Goal: Task Accomplishment & Management: Use online tool/utility

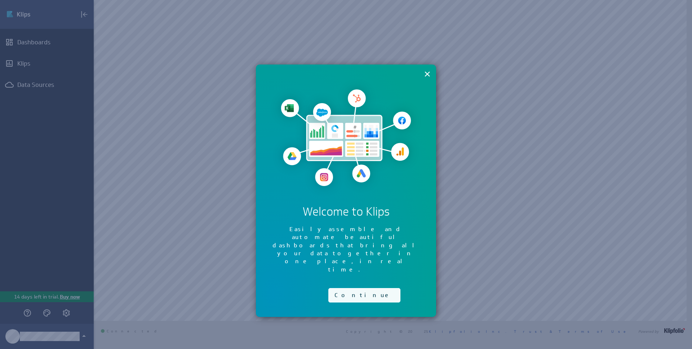
click at [341, 288] on button "Continue" at bounding box center [364, 295] width 72 height 14
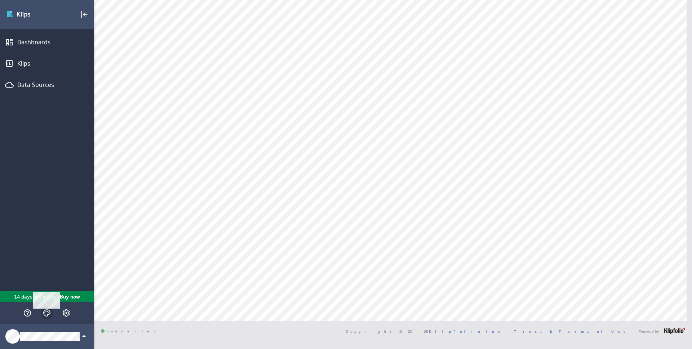
click at [46, 315] on icon "Themes" at bounding box center [47, 312] width 9 height 9
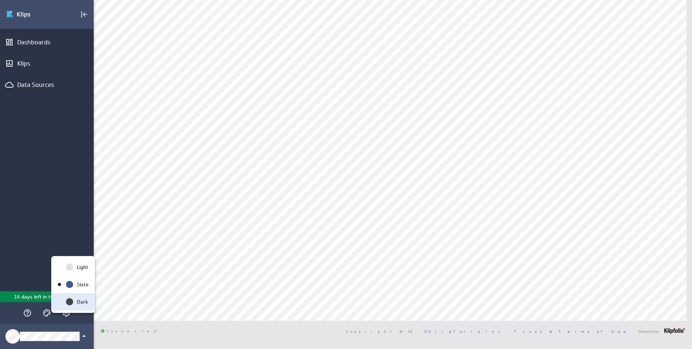
click at [68, 305] on icon "Dark" at bounding box center [69, 301] width 9 height 9
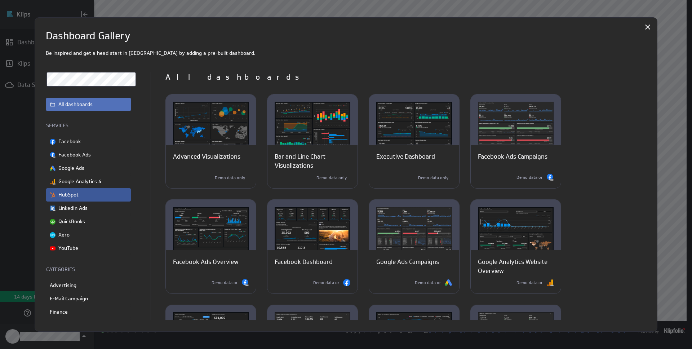
click at [96, 192] on div "HubSpot" at bounding box center [88, 194] width 85 height 13
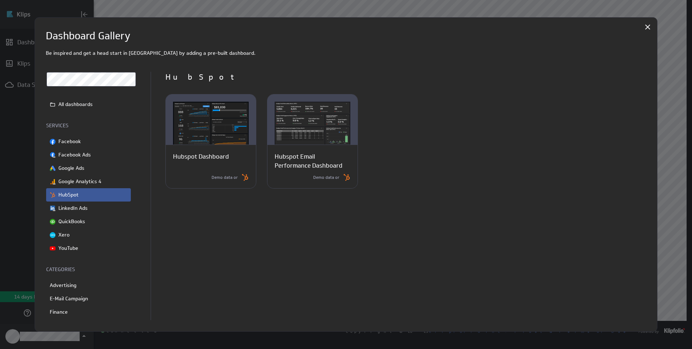
scroll to position [0, 0]
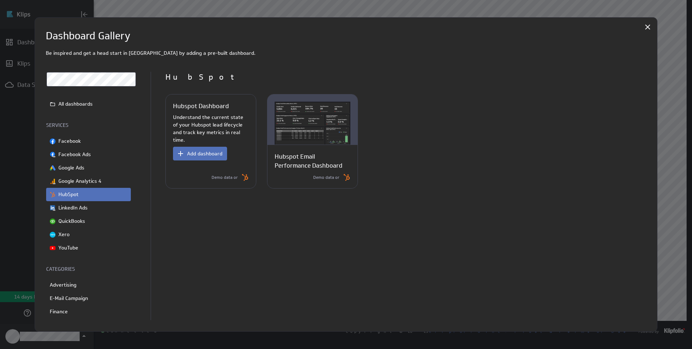
click at [218, 147] on button "Add dashboard" at bounding box center [200, 154] width 54 height 14
click at [211, 150] on span "Add dashboard" at bounding box center [204, 153] width 35 height 6
click at [245, 177] on img at bounding box center [244, 177] width 7 height 7
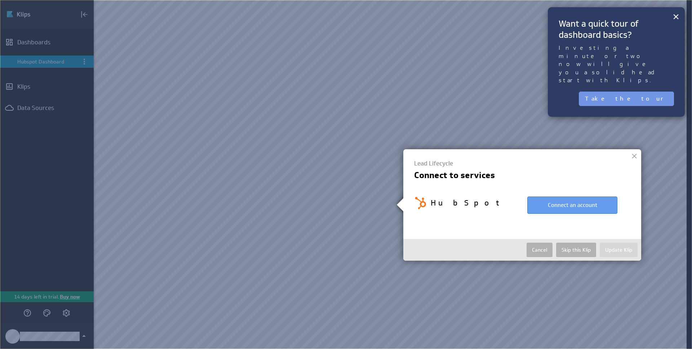
click at [574, 207] on button "Connect an account" at bounding box center [572, 204] width 90 height 17
select select "adee00287263792e4796eb72d89e3e28"
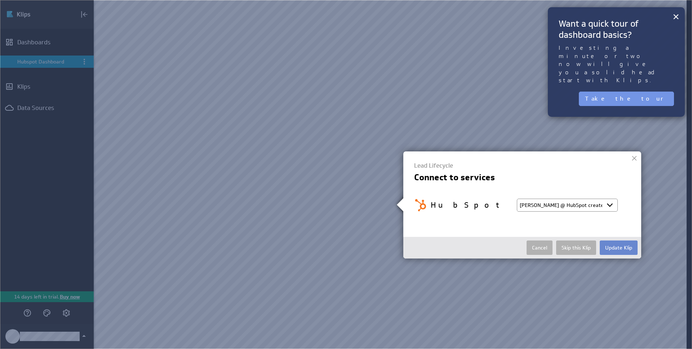
click at [606, 249] on button "Update Klip" at bounding box center [619, 247] width 38 height 14
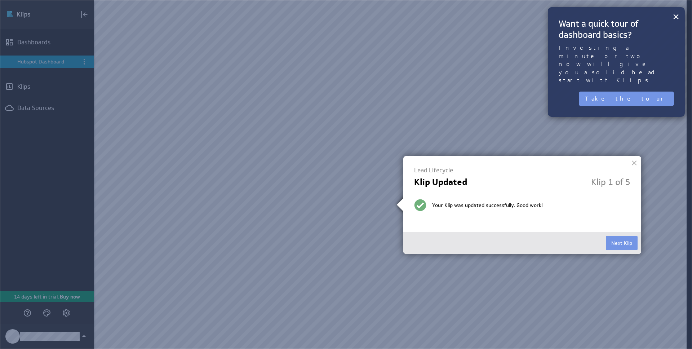
click at [621, 239] on button "Next Klip" at bounding box center [622, 243] width 32 height 14
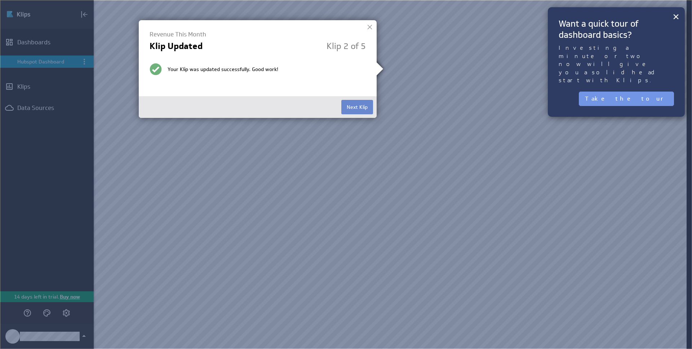
click at [347, 109] on button "Next Klip" at bounding box center [357, 107] width 32 height 14
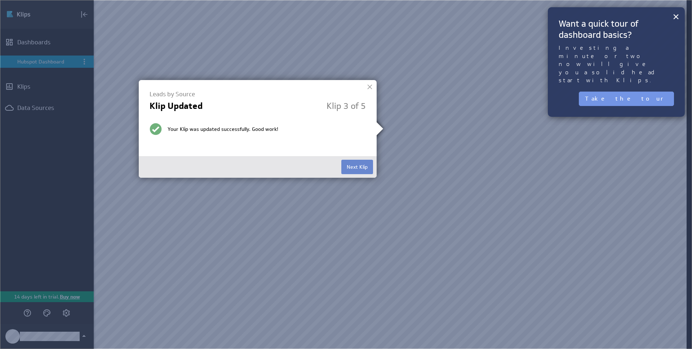
click at [356, 167] on button "Next Klip" at bounding box center [357, 167] width 32 height 14
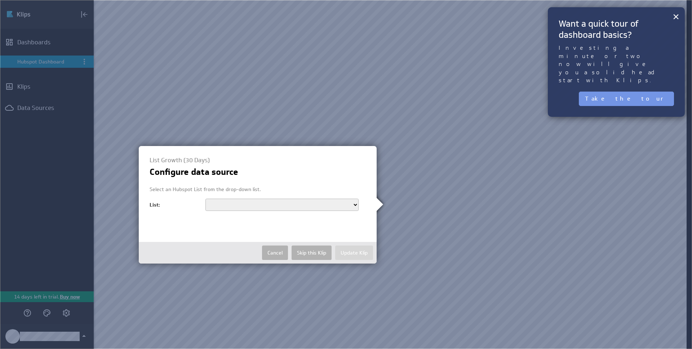
click at [331, 205] on select "Wait List First Waitlist List A List B Unengaged contacts [Email] - Wed Aug 23 …" at bounding box center [281, 205] width 153 height 12
select select "69"
click at [205, 199] on select "Wait List First Waitlist List A List B Unengaged contacts [Email] - Wed Aug 23 …" at bounding box center [281, 205] width 153 height 12
click at [342, 253] on button "Update Klip" at bounding box center [354, 252] width 38 height 14
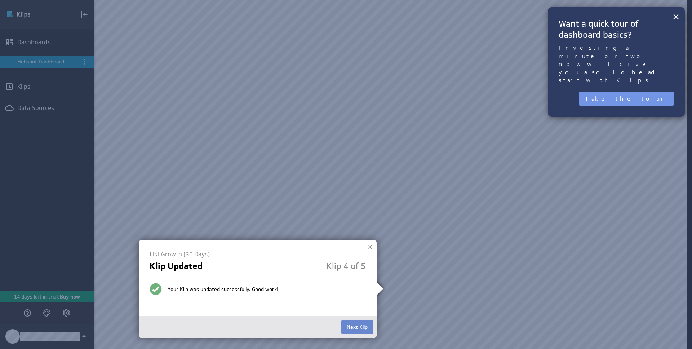
click at [354, 323] on button "Next Klip" at bounding box center [357, 327] width 32 height 14
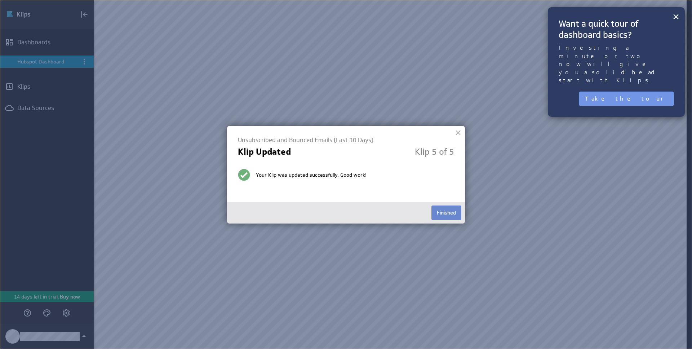
click at [444, 210] on button "Finished" at bounding box center [446, 212] width 30 height 14
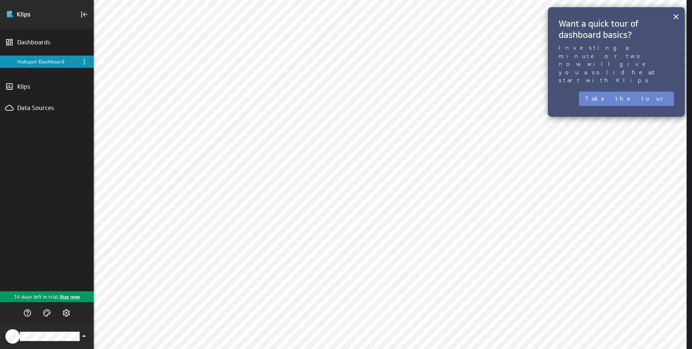
click at [651, 92] on button "Take the tour" at bounding box center [626, 99] width 95 height 14
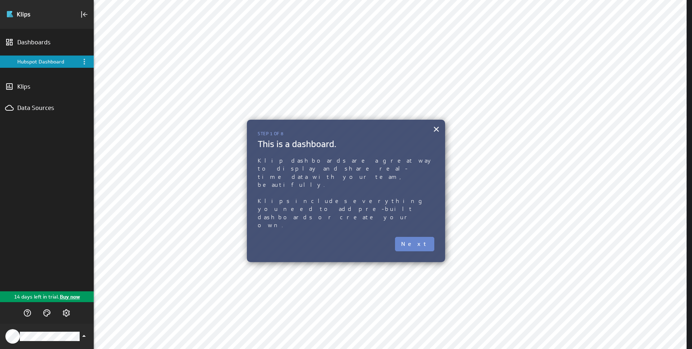
click at [414, 237] on button "Next" at bounding box center [414, 244] width 39 height 14
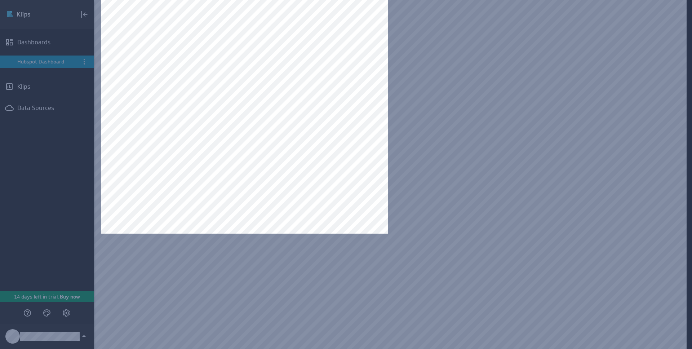
scroll to position [171, 0]
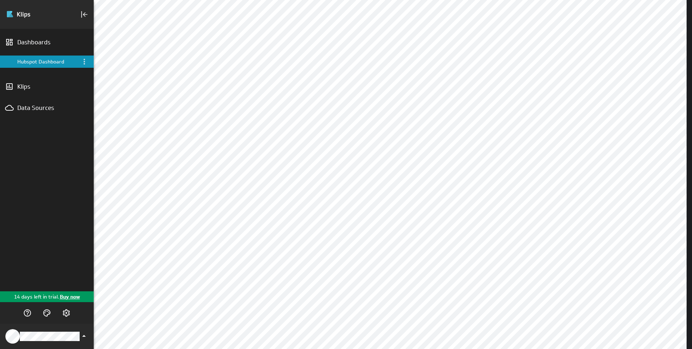
scroll to position [0, 0]
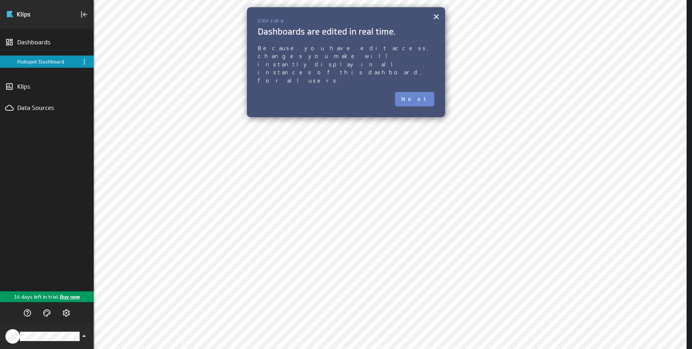
click at [424, 92] on button "Next" at bounding box center [414, 99] width 39 height 14
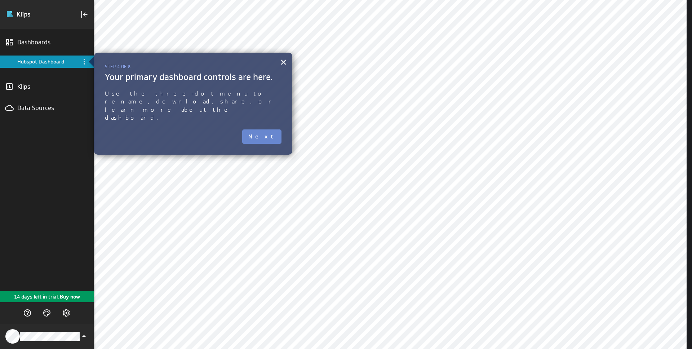
click at [262, 129] on button "Next" at bounding box center [261, 136] width 39 height 14
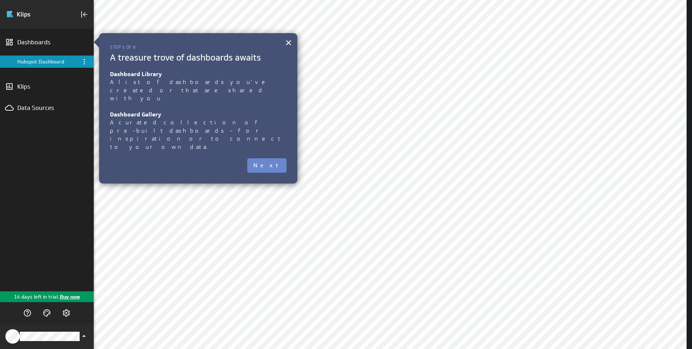
click at [268, 158] on button "Next" at bounding box center [266, 165] width 39 height 14
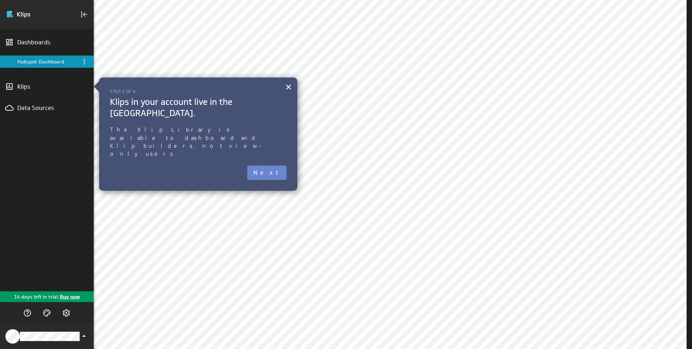
click at [268, 165] on button "Next" at bounding box center [266, 172] width 39 height 14
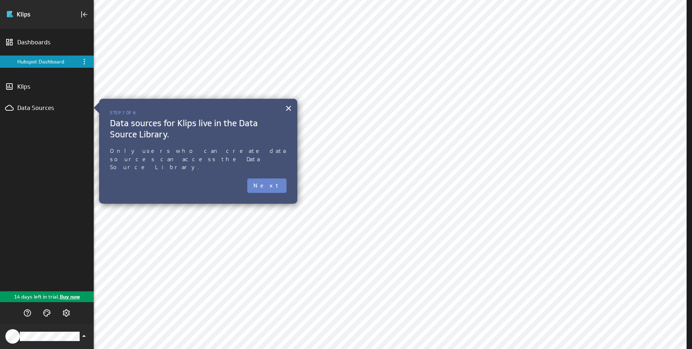
click at [272, 179] on button "Next" at bounding box center [266, 185] width 39 height 14
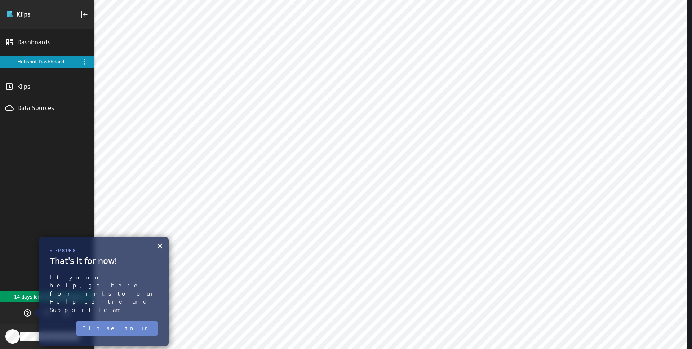
click at [130, 321] on button "Close tour" at bounding box center [117, 328] width 82 height 14
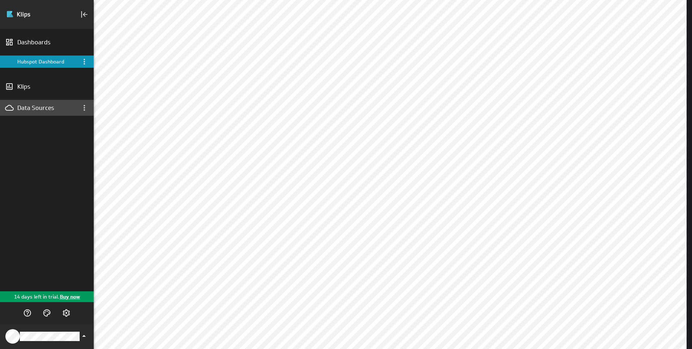
click at [61, 106] on div "Data Sources" at bounding box center [46, 108] width 59 height 8
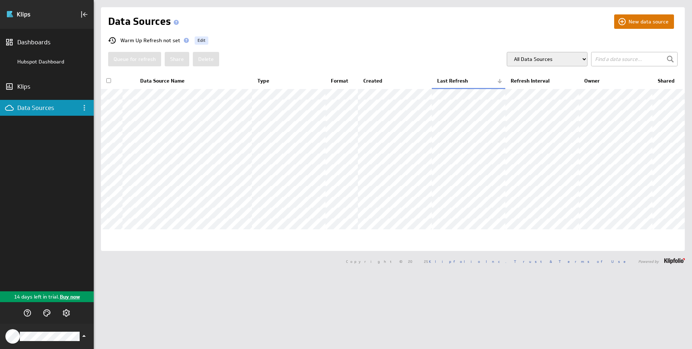
click at [634, 24] on button "New data source" at bounding box center [644, 21] width 60 height 14
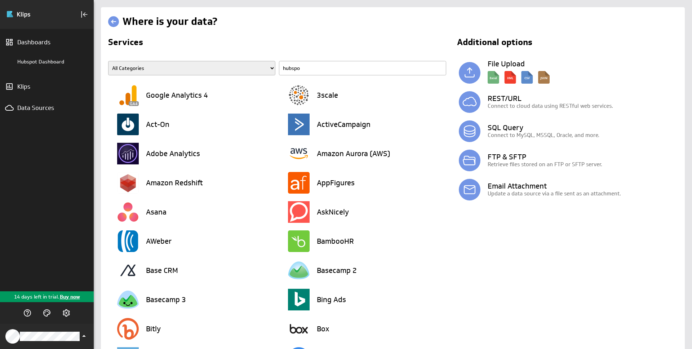
type input "hubspot"
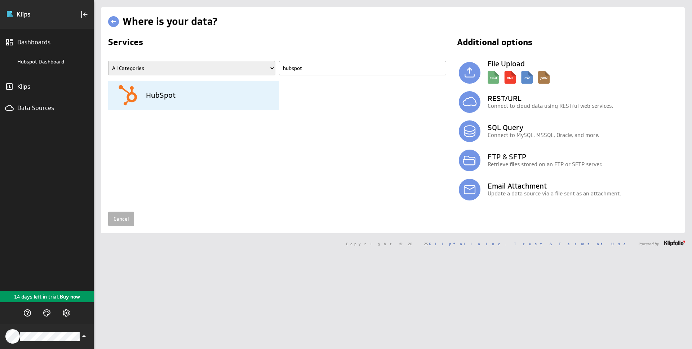
click at [235, 96] on div "HubSpot" at bounding box center [198, 95] width 162 height 29
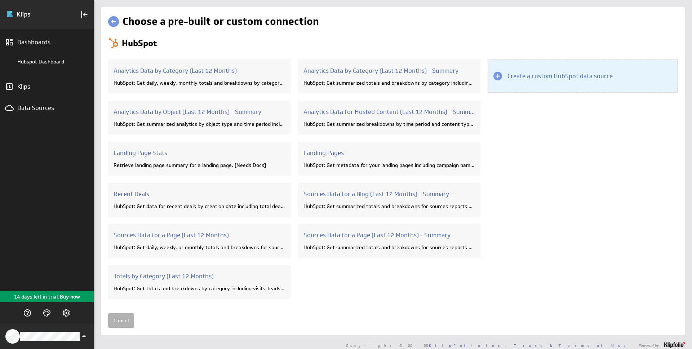
click at [589, 76] on h3 "Create a custom HubSpot data source" at bounding box center [559, 76] width 105 height 8
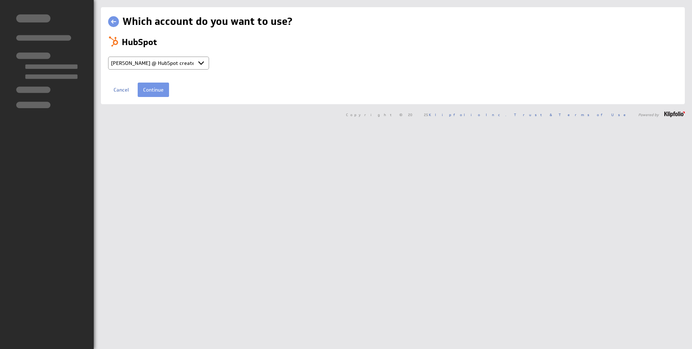
select select "adee00287263792e4796eb72d89e3e28"
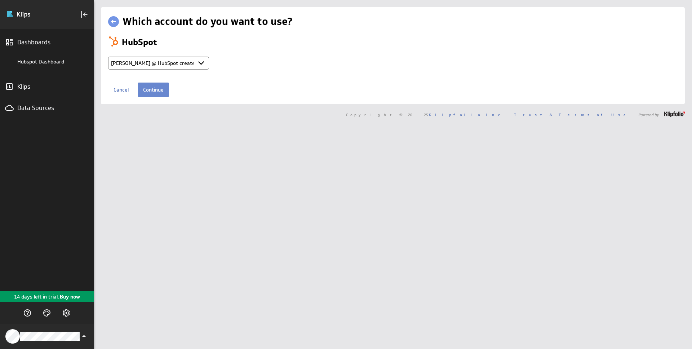
click at [155, 91] on input "Continue" at bounding box center [153, 90] width 31 height 14
